Goal: Task Accomplishment & Management: Use online tool/utility

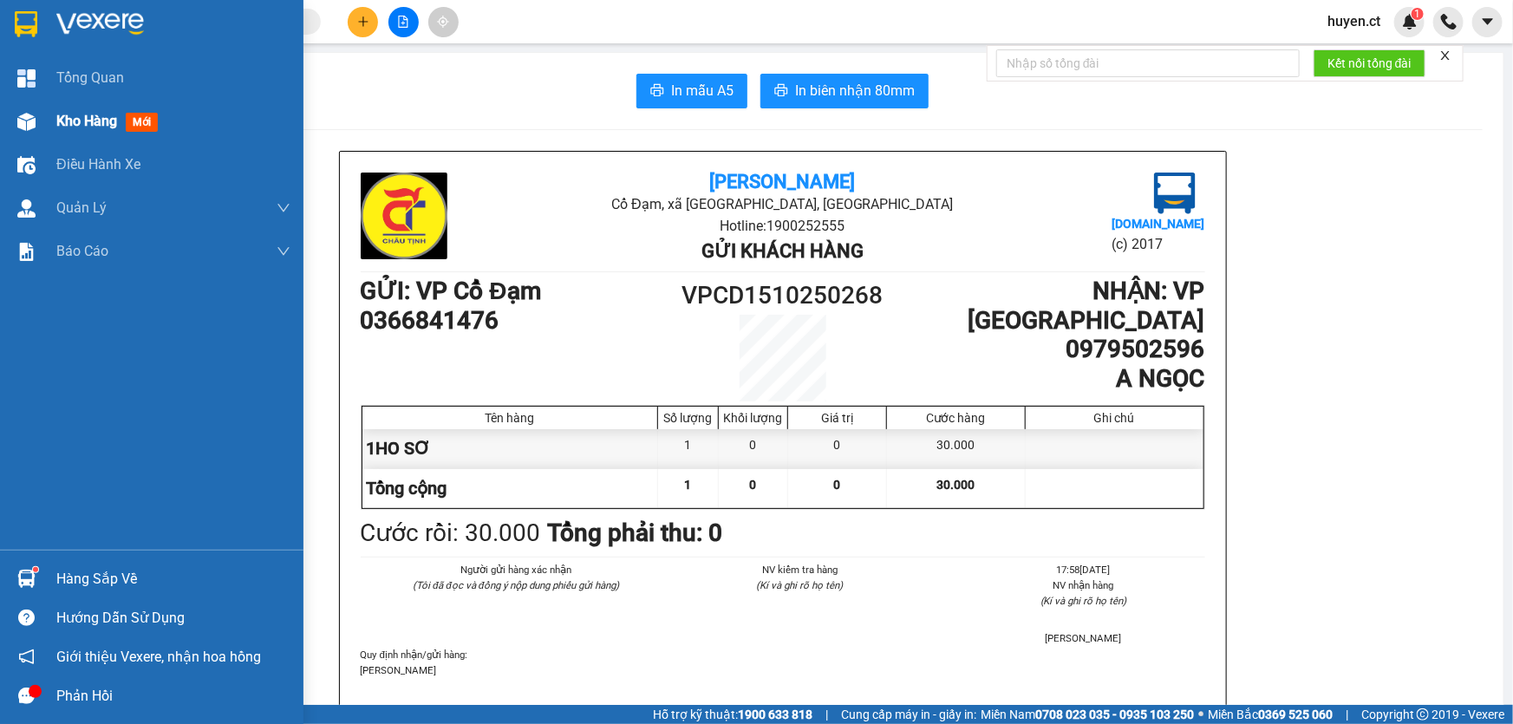
click at [147, 117] on span "mới" at bounding box center [142, 122] width 32 height 19
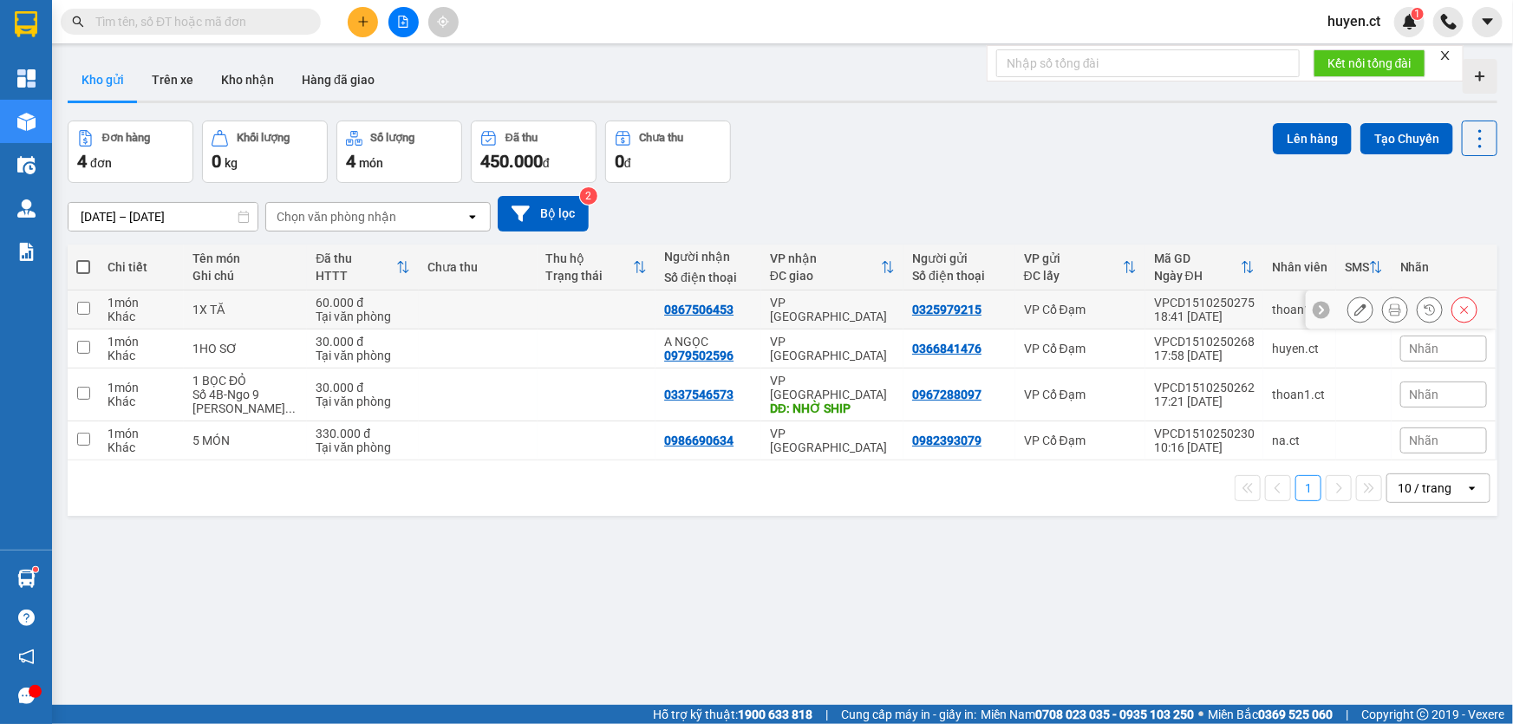
click at [79, 310] on input "checkbox" at bounding box center [83, 308] width 13 height 13
checkbox input "true"
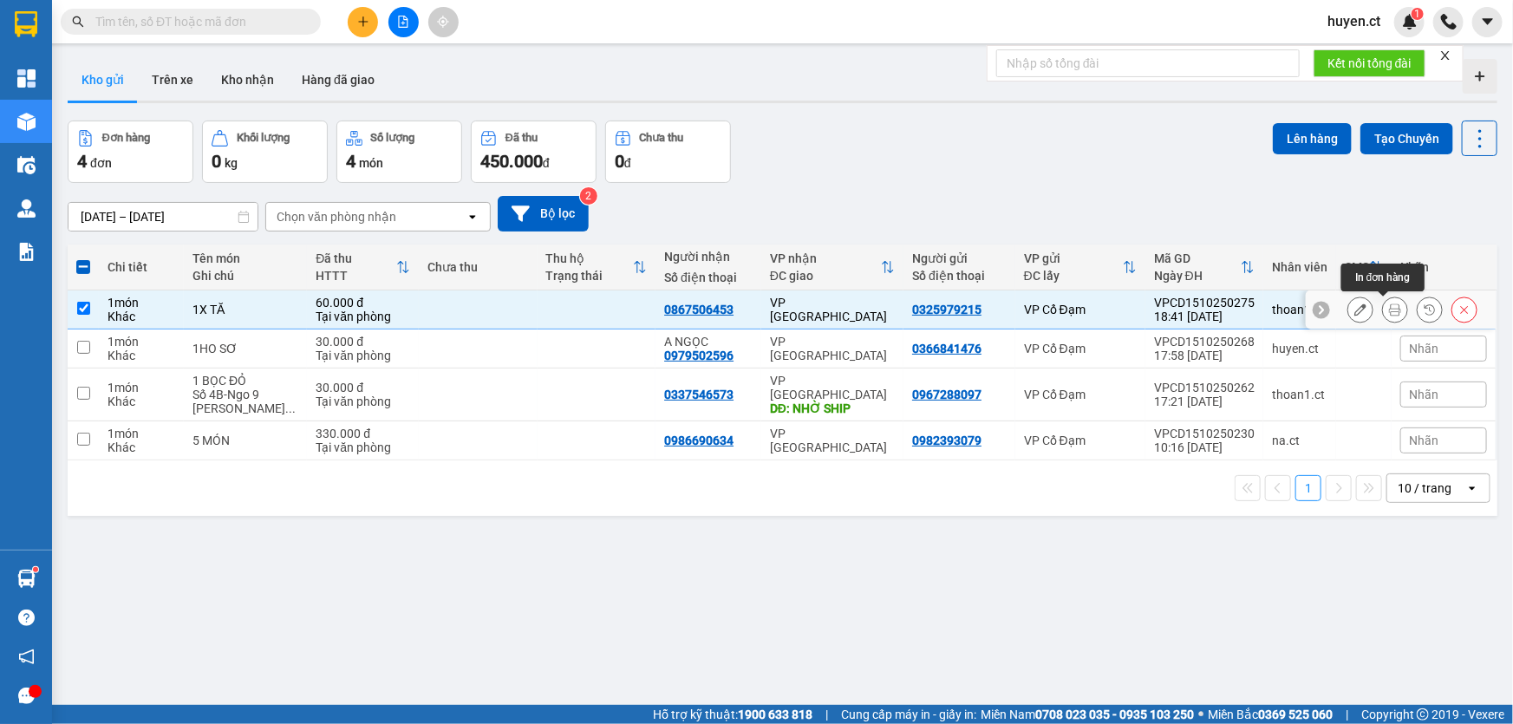
click at [1389, 304] on icon at bounding box center [1395, 310] width 12 height 12
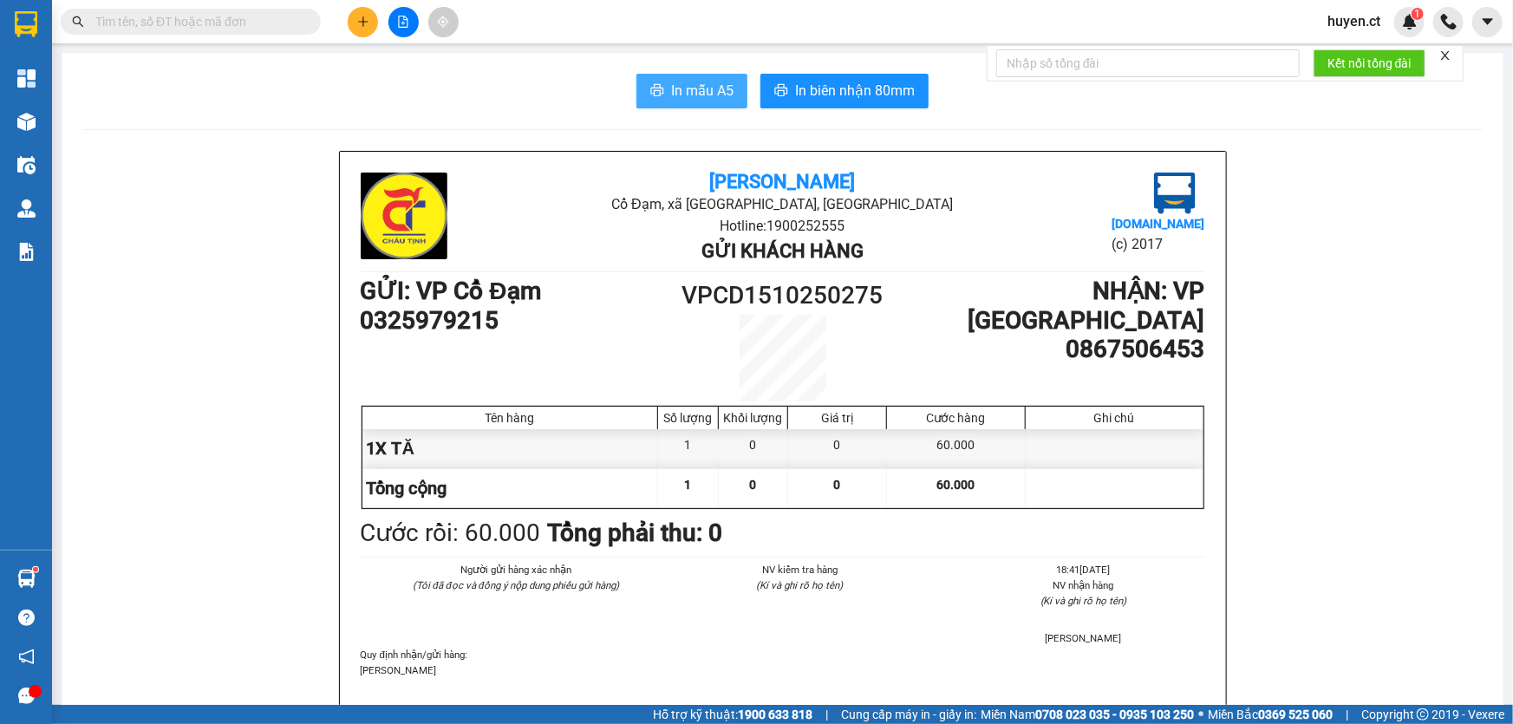
click at [690, 91] on span "In mẫu A5" at bounding box center [702, 91] width 62 height 22
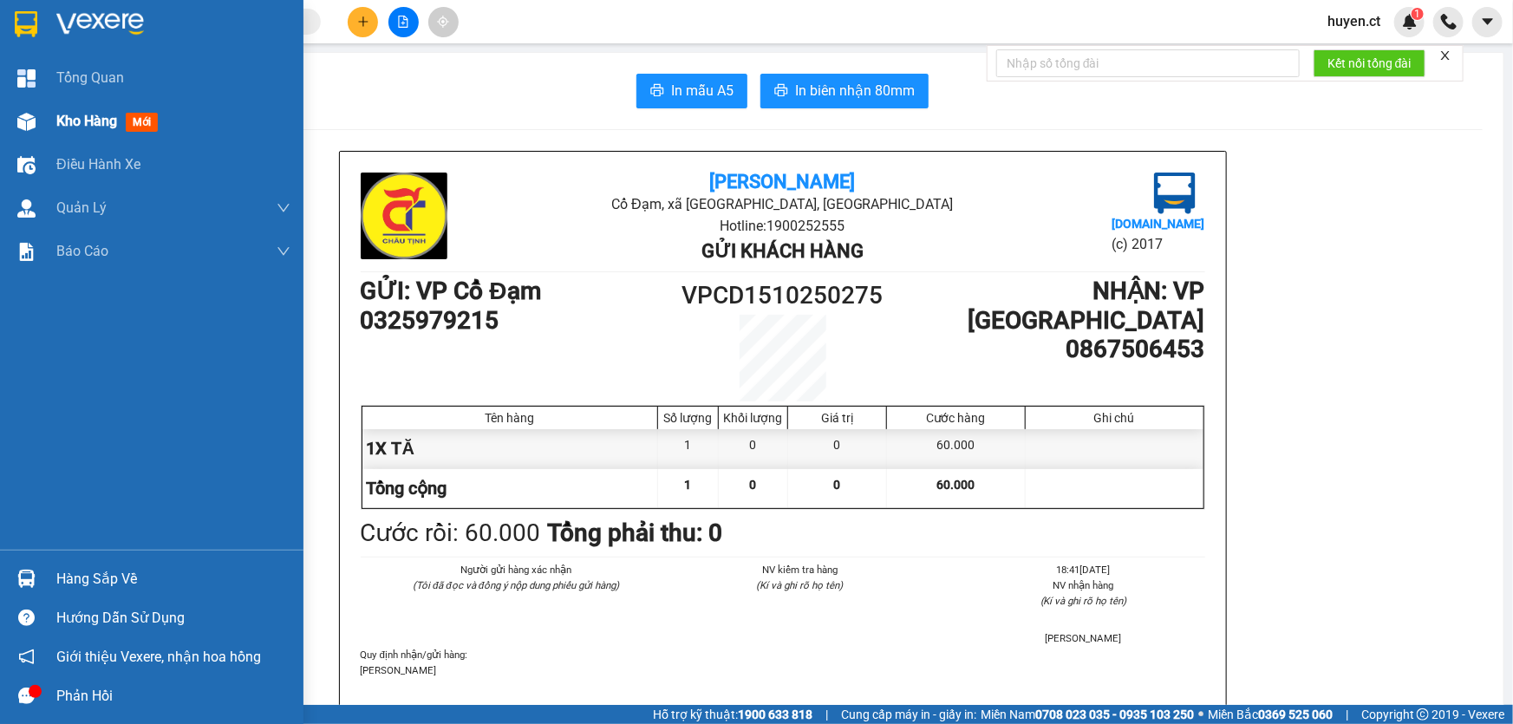
click at [147, 125] on span "mới" at bounding box center [142, 122] width 32 height 19
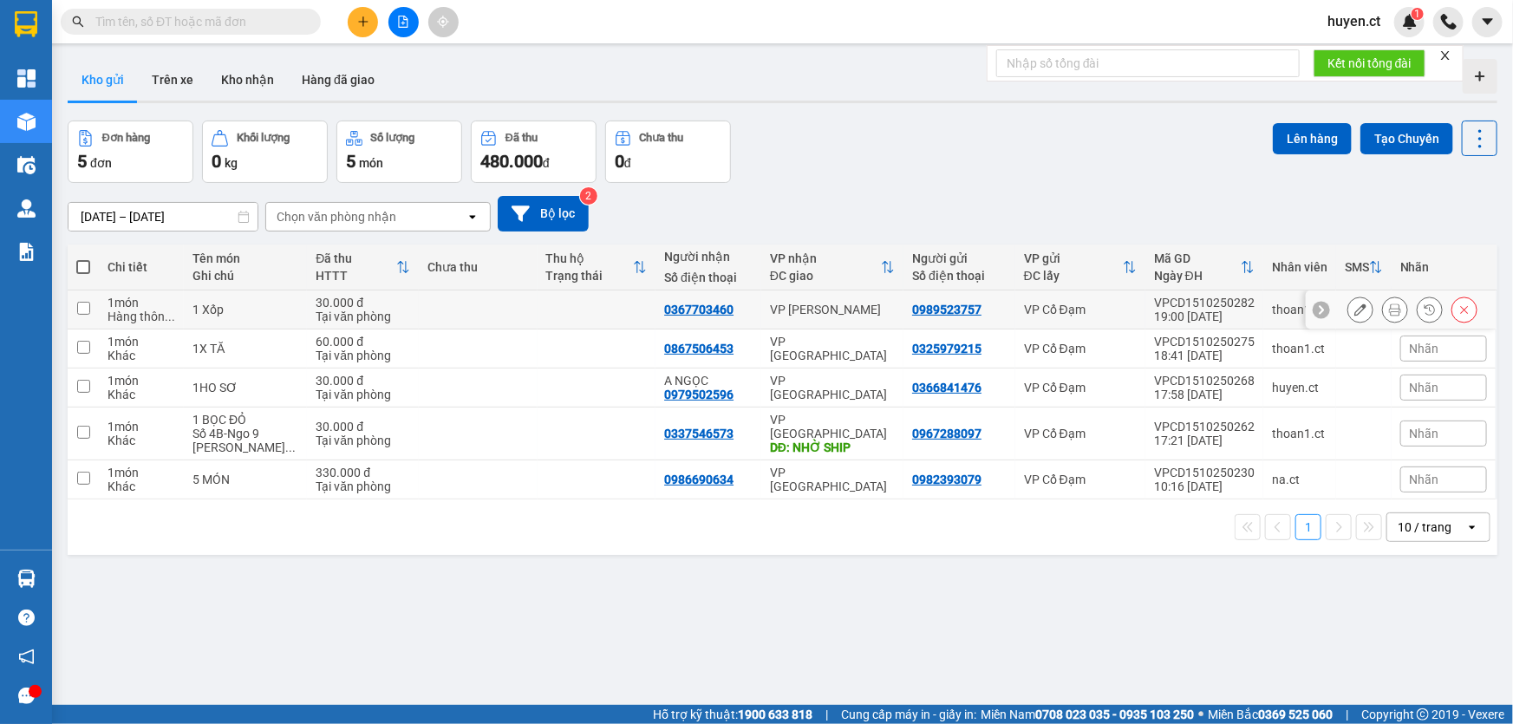
click at [85, 309] on input "checkbox" at bounding box center [83, 308] width 13 height 13
checkbox input "true"
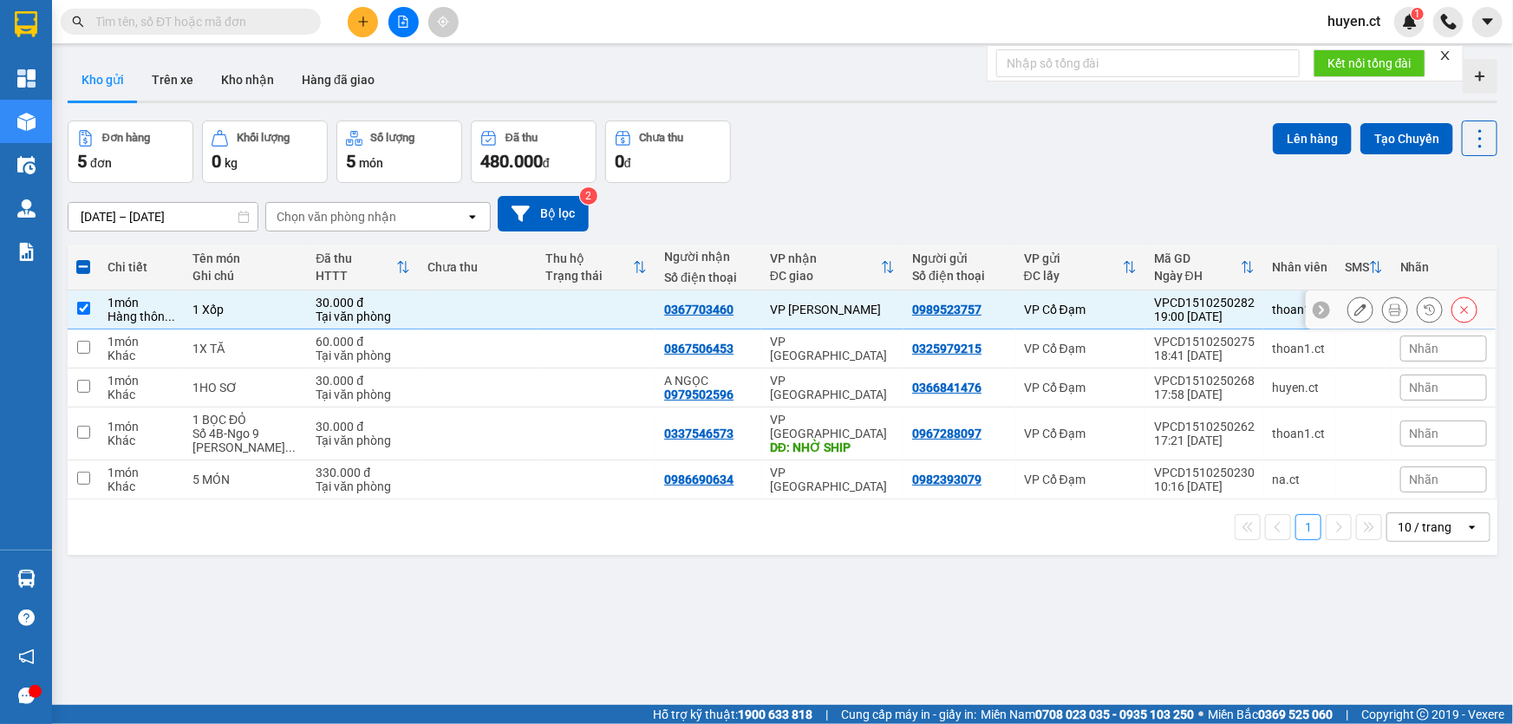
click at [1389, 305] on icon at bounding box center [1395, 310] width 12 height 12
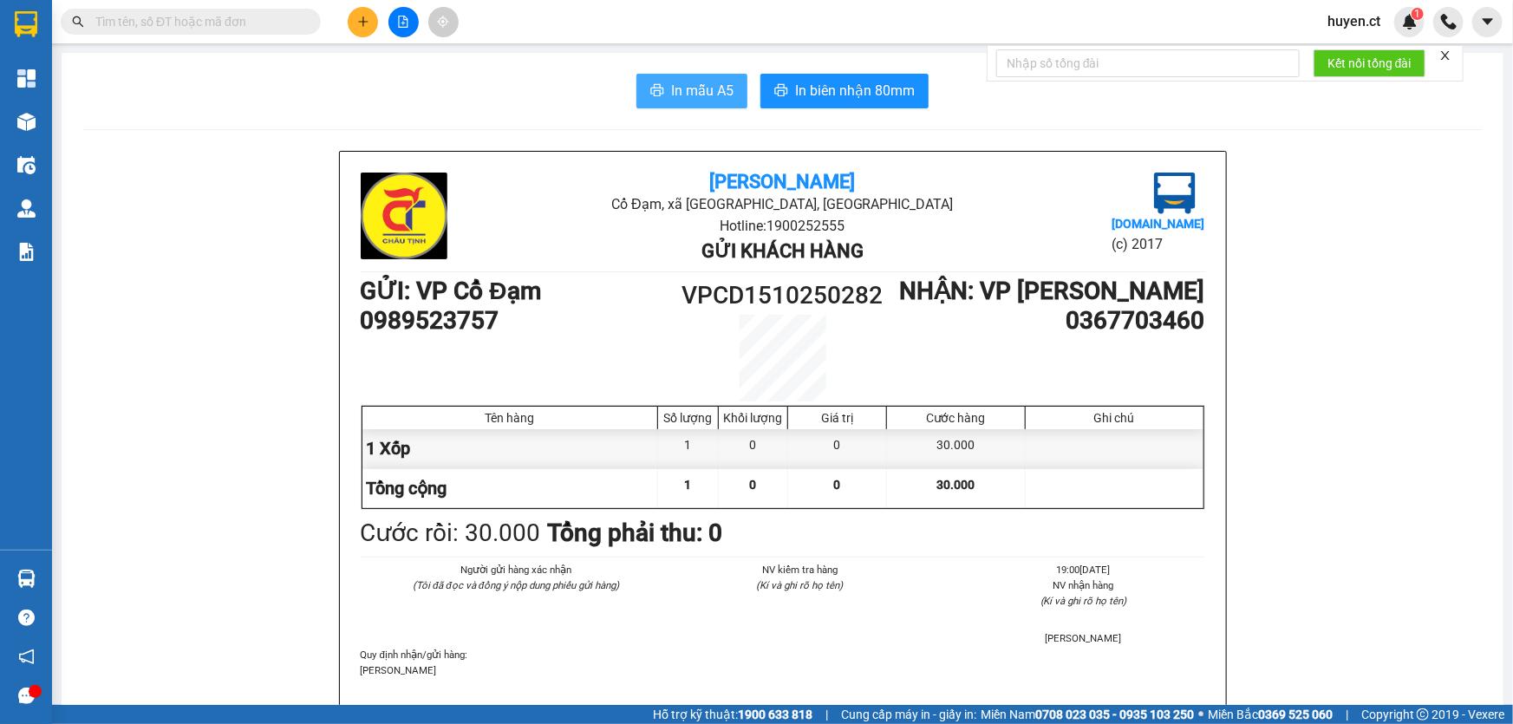
click at [720, 99] on span "In mẫu A5" at bounding box center [702, 91] width 62 height 22
